Goal: Find specific page/section: Find specific page/section

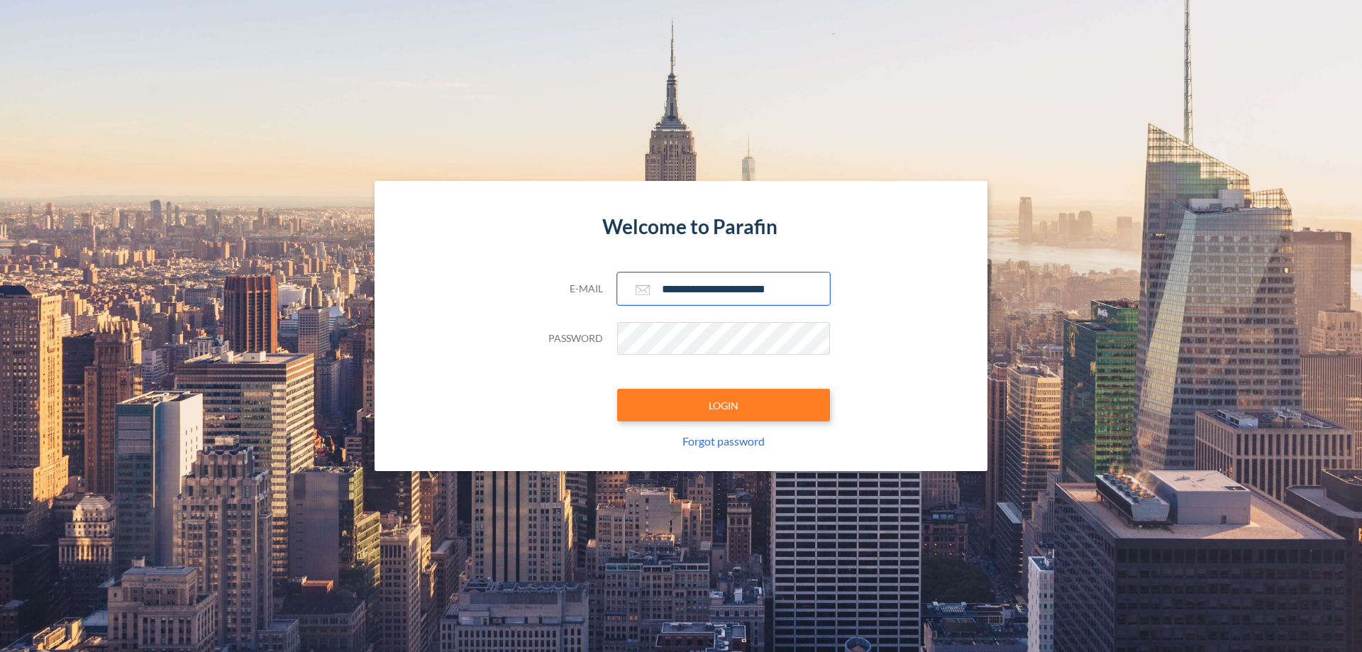
type input "**********"
click at [724, 405] on button "LOGIN" at bounding box center [723, 405] width 213 height 33
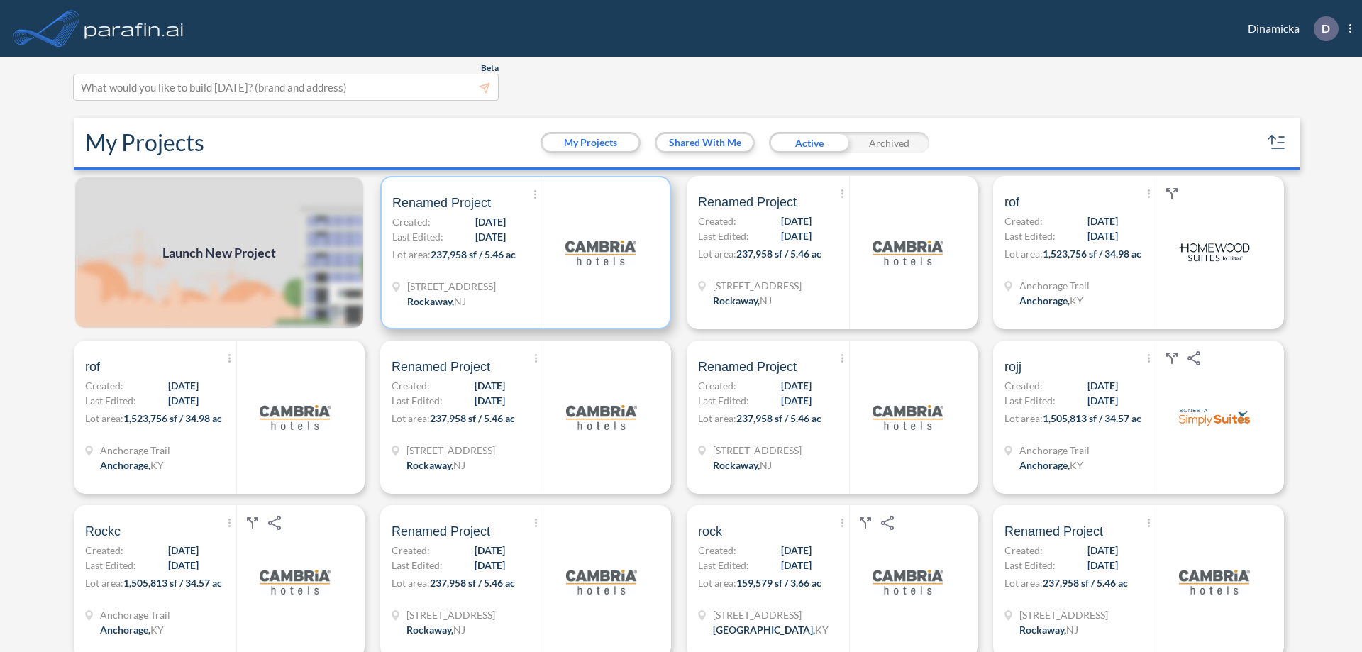
scroll to position [4, 0]
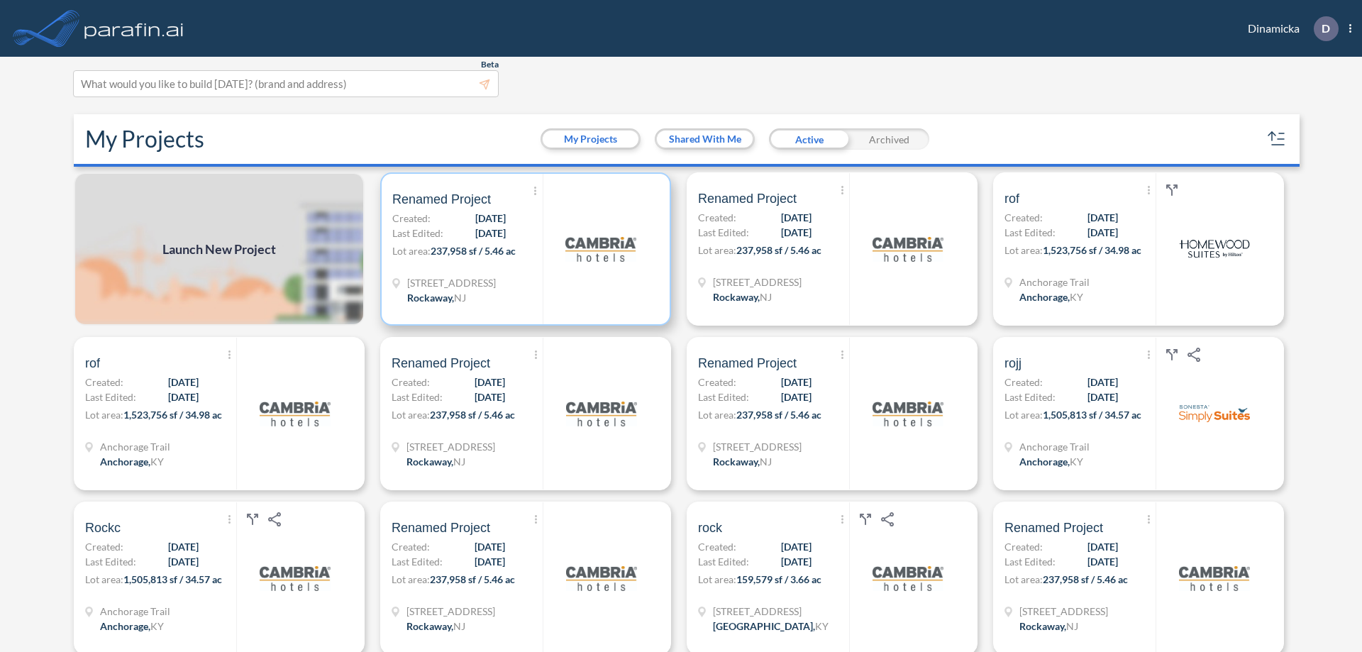
click at [523, 249] on p "Lot area: 237,958 sf / 5.46 ac" at bounding box center [467, 253] width 150 height 21
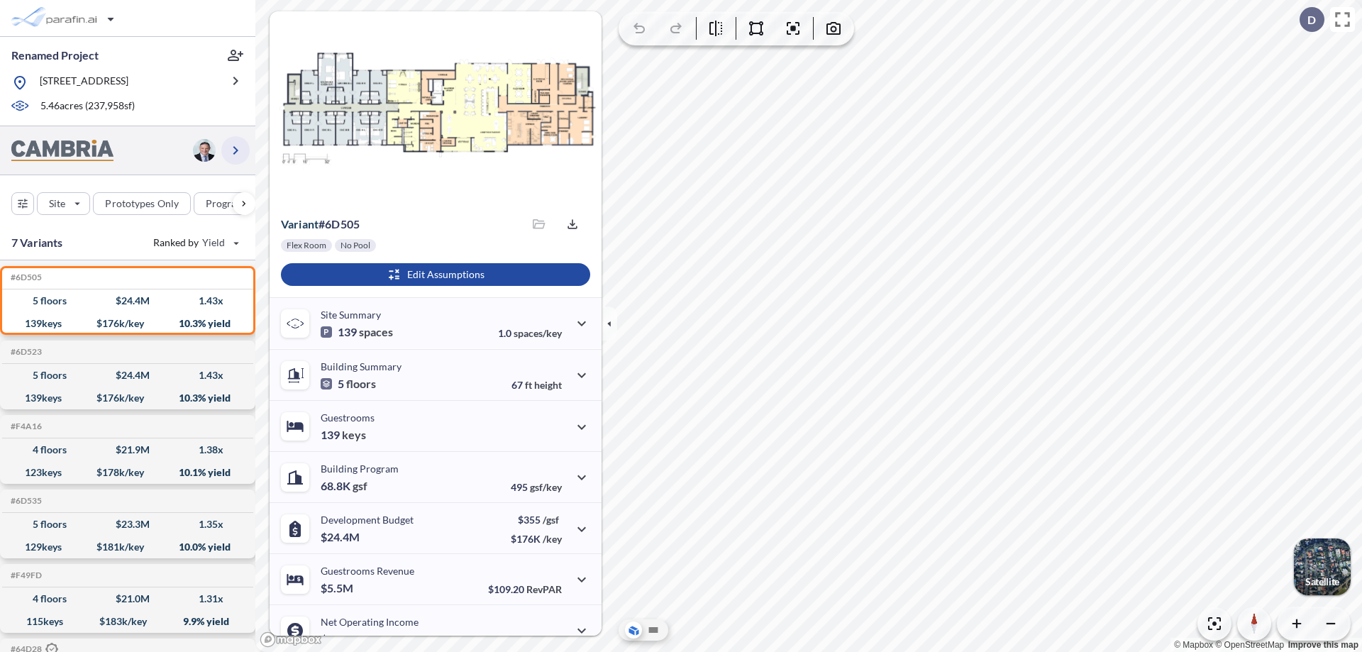
click at [236, 150] on icon "button" at bounding box center [235, 150] width 17 height 17
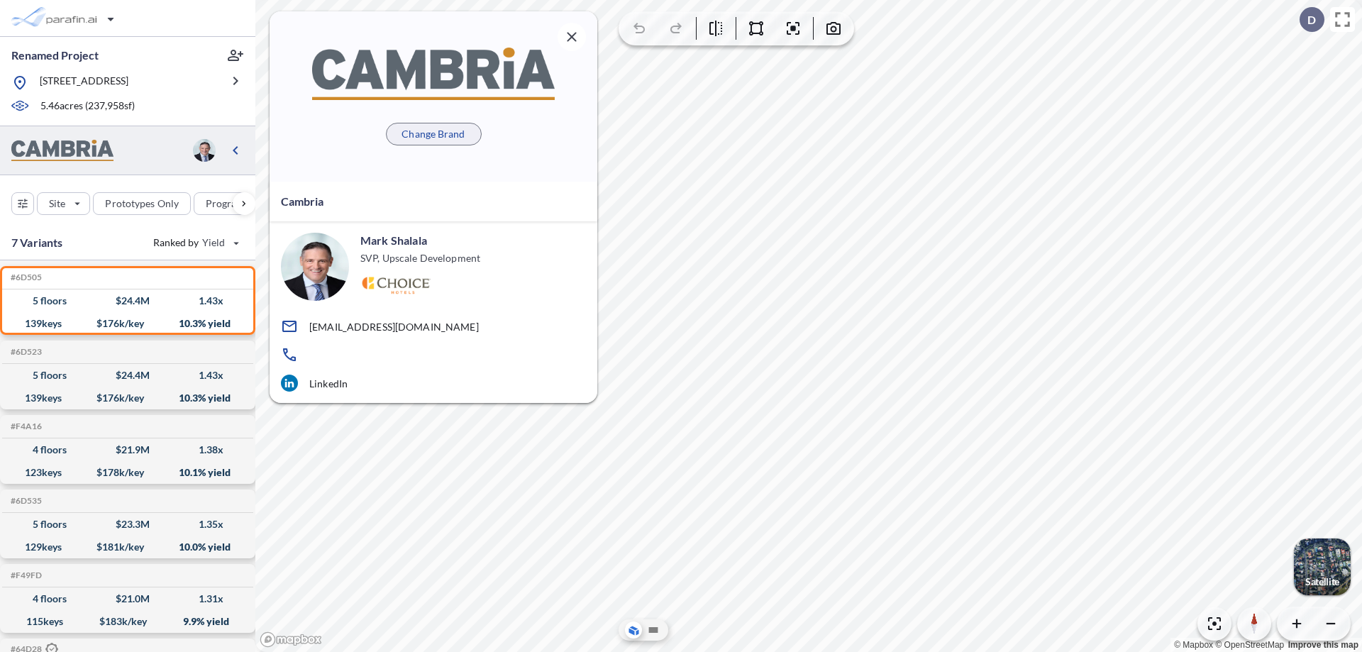
click at [433, 133] on p "Change Brand" at bounding box center [433, 134] width 63 height 14
